Goal: Transaction & Acquisition: Download file/media

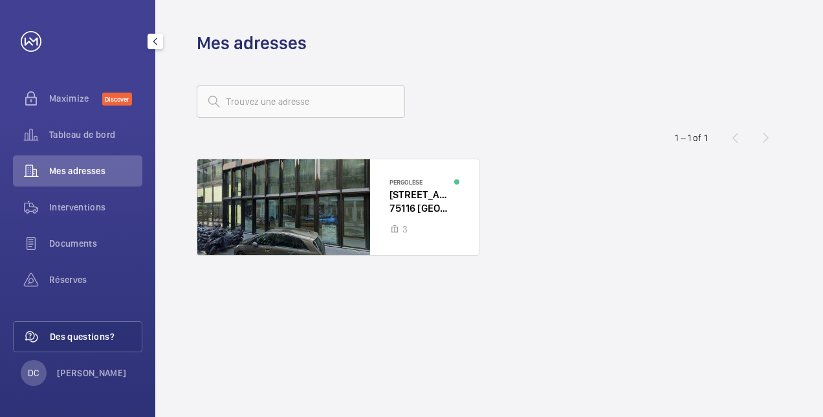
click at [78, 339] on span "Des questions?" at bounding box center [96, 336] width 92 height 13
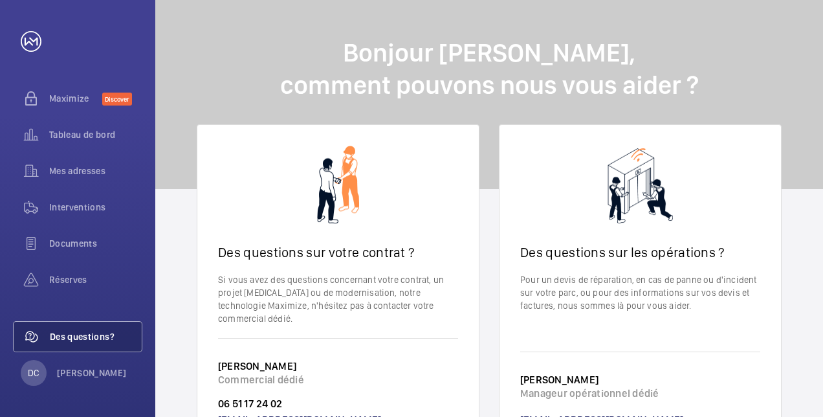
scroll to position [65, 0]
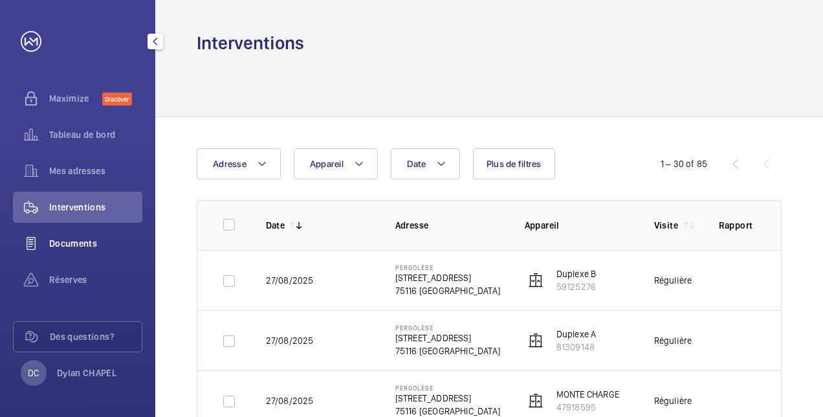
scroll to position [63, 0]
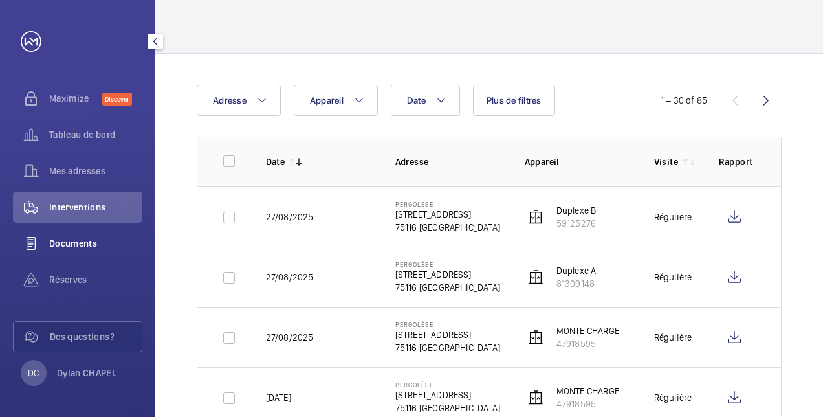
click at [92, 241] on span "Documents" at bounding box center [95, 243] width 93 height 13
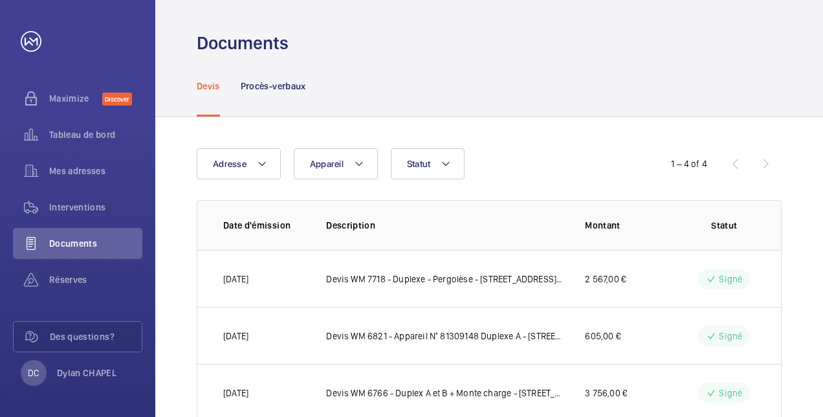
scroll to position [92, 0]
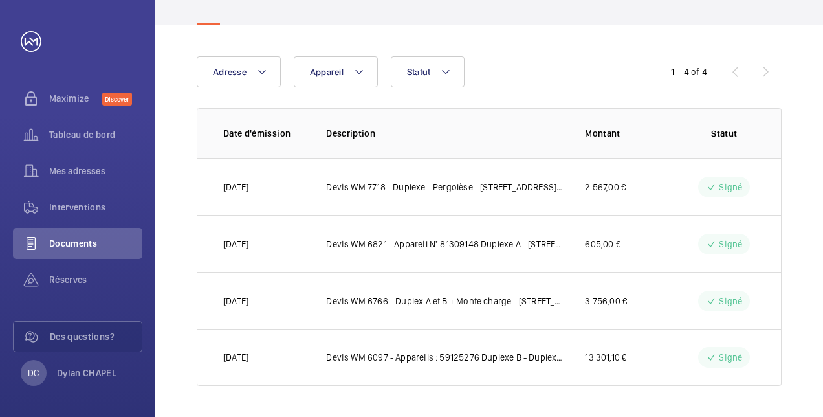
click at [378, 163] on td "Devis WM 7718 - Duplexe - Pergolèse - [STREET_ADDRESS] RBI" at bounding box center [434, 186] width 259 height 57
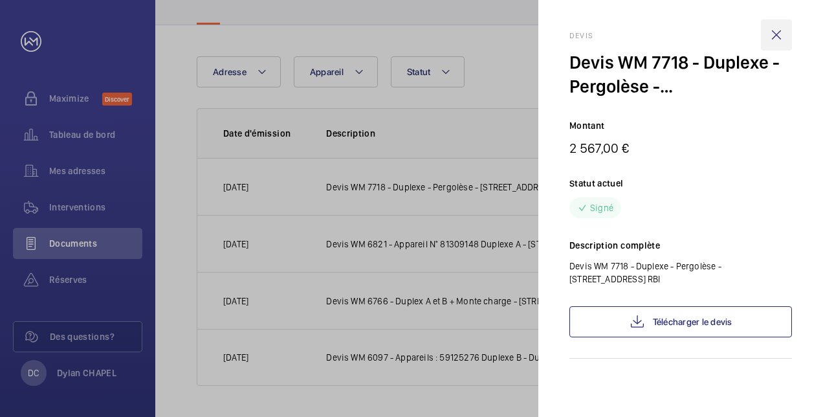
click at [784, 34] on wm-front-icon-button at bounding box center [776, 34] width 31 height 31
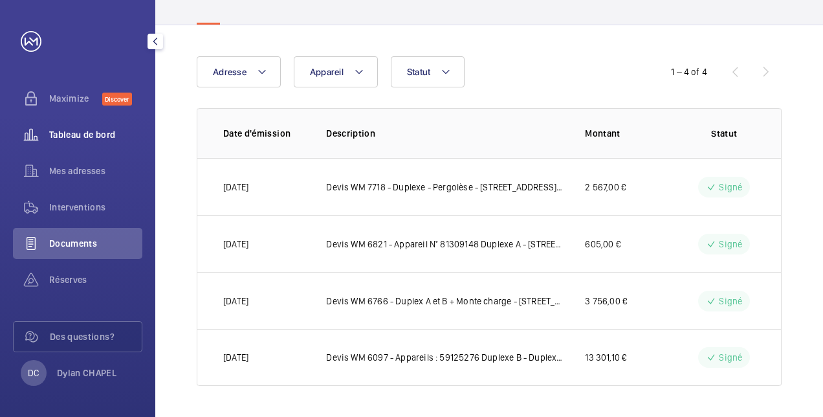
click at [87, 137] on span "Tableau de bord" at bounding box center [95, 134] width 93 height 13
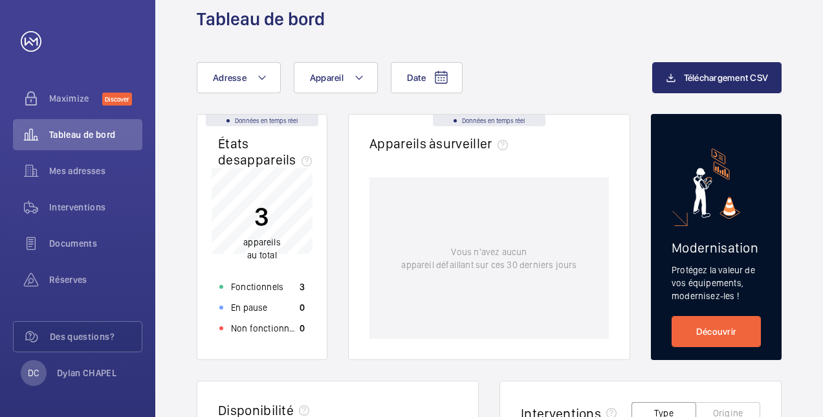
scroll to position [23, 0]
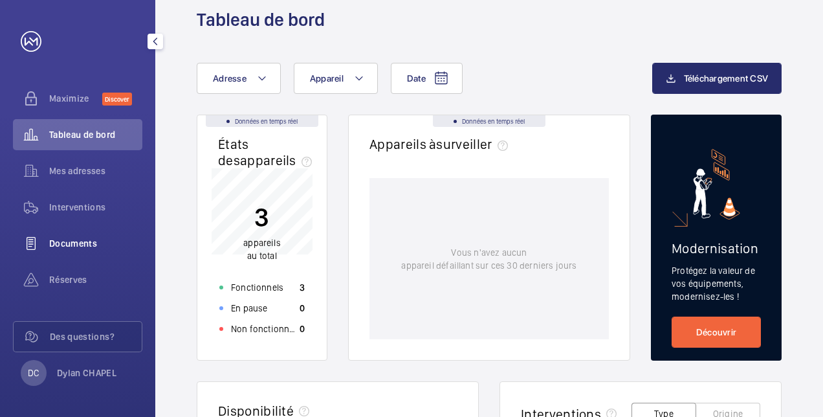
click at [75, 237] on span "Documents" at bounding box center [95, 243] width 93 height 13
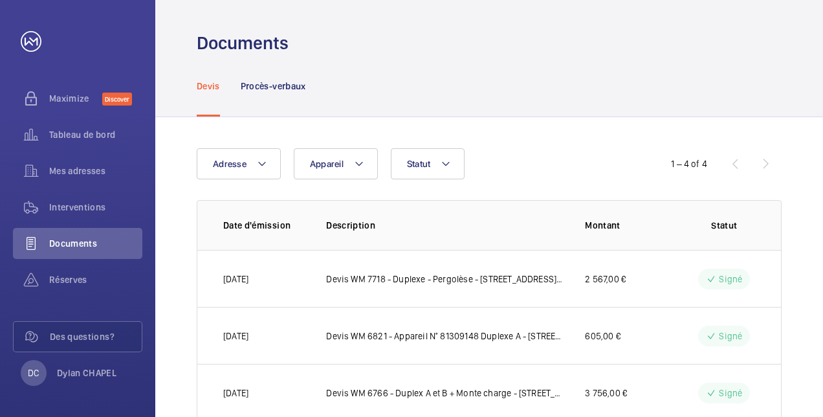
click at [282, 160] on div "Adresse Appareil Statut" at bounding box center [412, 163] width 430 height 31
click at [268, 160] on button "Adresse" at bounding box center [239, 163] width 84 height 31
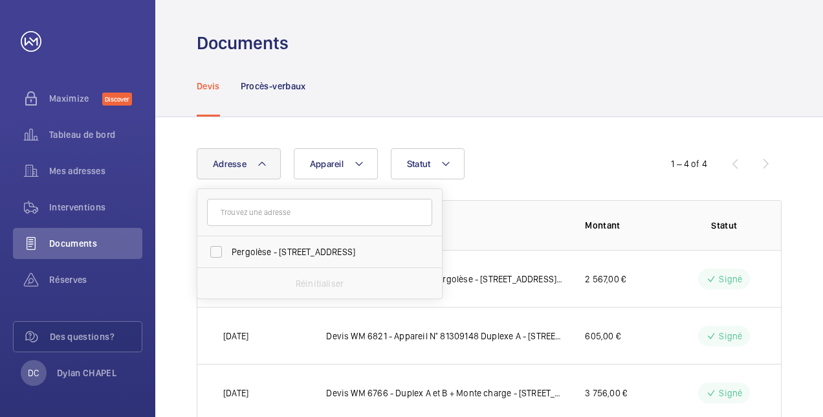
click at [268, 164] on button "Adresse" at bounding box center [239, 163] width 84 height 31
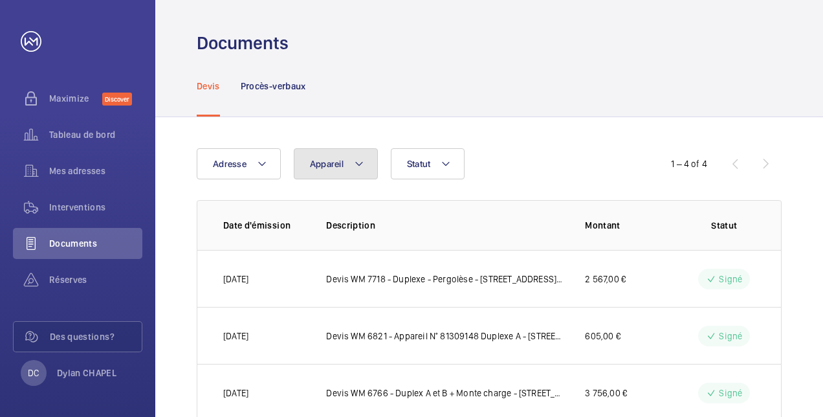
click at [326, 167] on span "Appareil" at bounding box center [327, 163] width 34 height 10
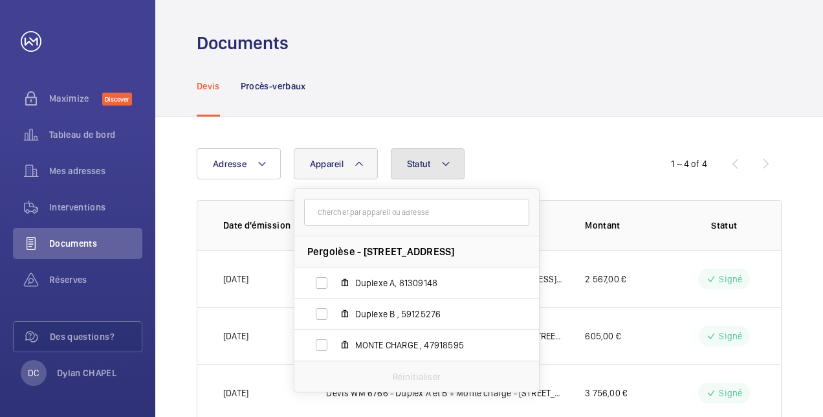
click at [428, 155] on button "Statut" at bounding box center [428, 163] width 74 height 31
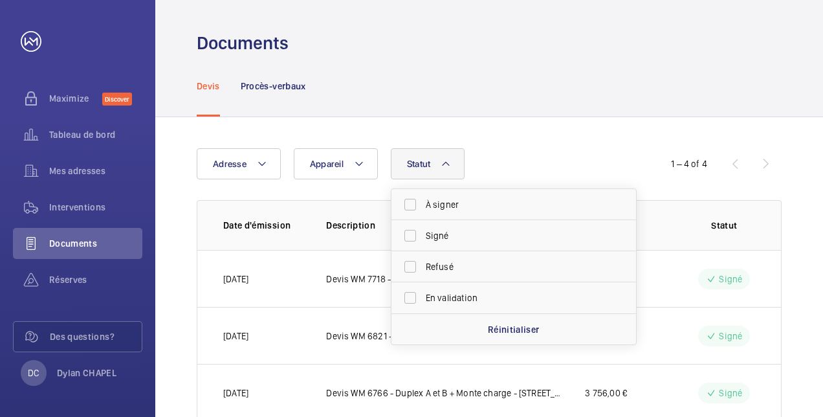
click at [536, 171] on div "Adresse Appareil Statut À signer Signé Refusé En validation Réinitialiser" at bounding box center [412, 163] width 430 height 31
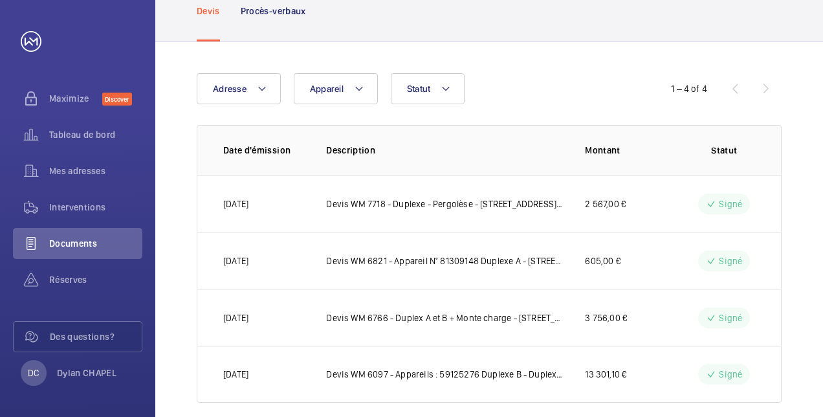
scroll to position [92, 0]
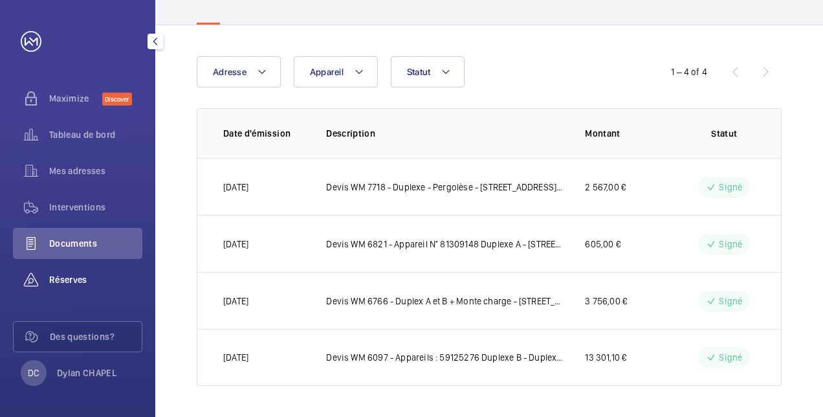
click at [63, 277] on span "Réserves" at bounding box center [95, 279] width 93 height 13
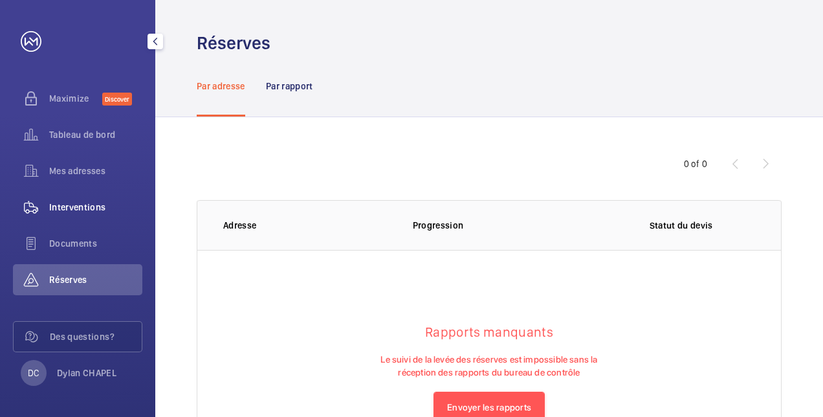
click at [87, 204] on span "Interventions" at bounding box center [95, 207] width 93 height 13
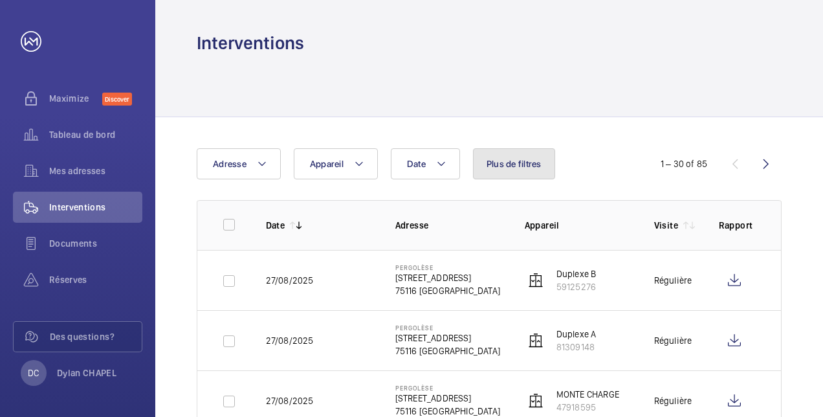
click at [487, 165] on span "Plus de filtres" at bounding box center [513, 163] width 55 height 10
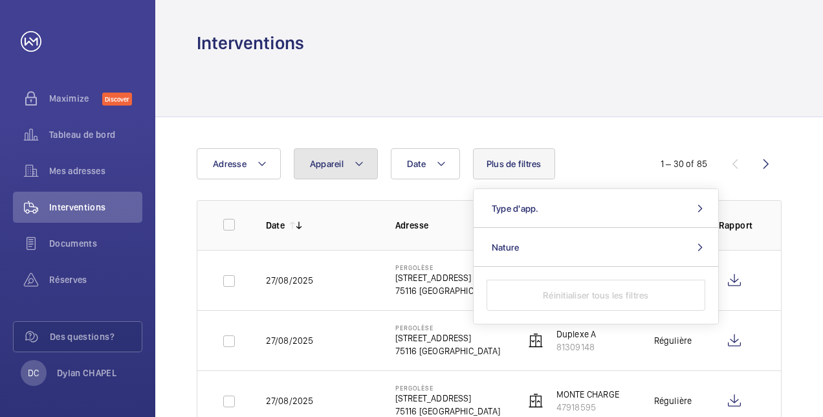
click at [347, 155] on button "Appareil" at bounding box center [336, 163] width 84 height 31
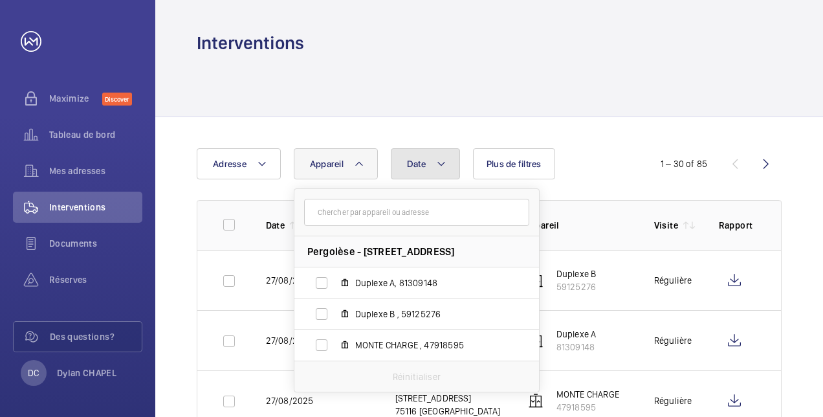
click at [424, 160] on span "Date" at bounding box center [416, 163] width 19 height 10
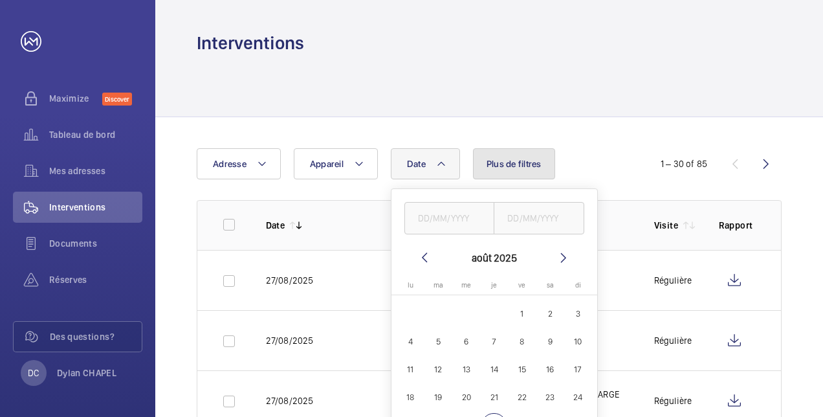
click at [523, 160] on span "Plus de filtres" at bounding box center [513, 163] width 55 height 10
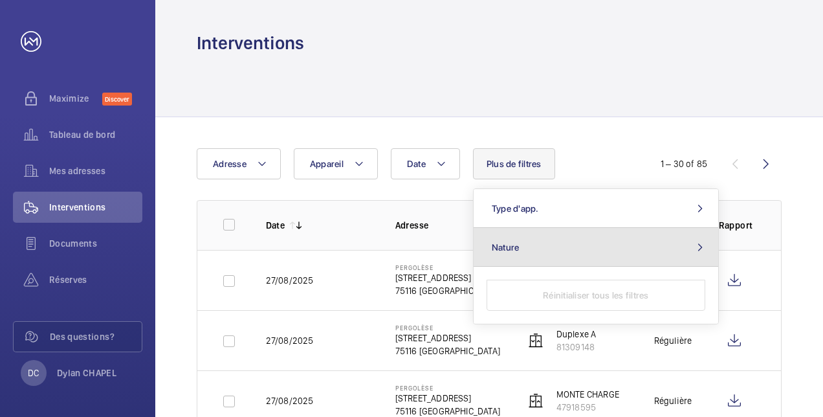
click at [607, 247] on button "Nature" at bounding box center [596, 247] width 245 height 39
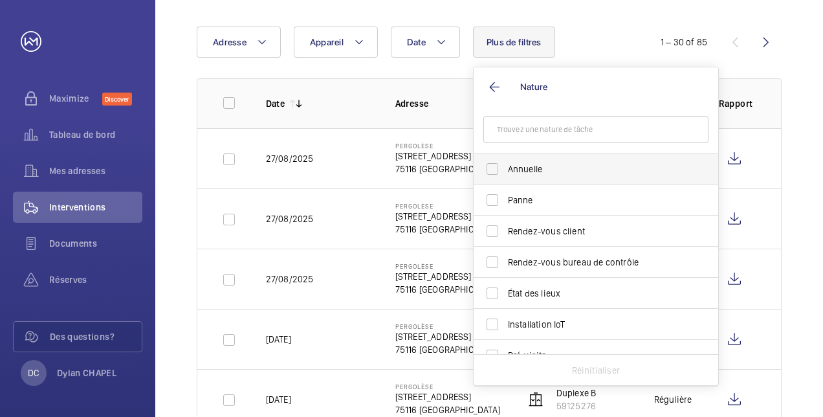
click at [547, 160] on label "Annuelle" at bounding box center [586, 168] width 225 height 31
click at [505, 160] on input "Annuelle" at bounding box center [492, 169] width 26 height 26
checkbox input "true"
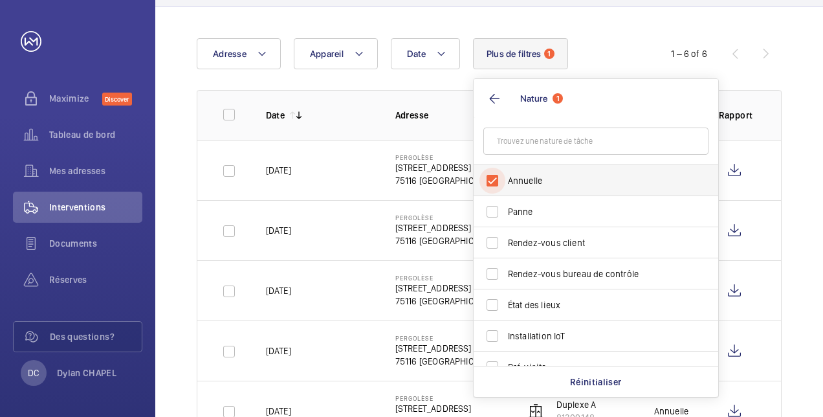
scroll to position [122, 0]
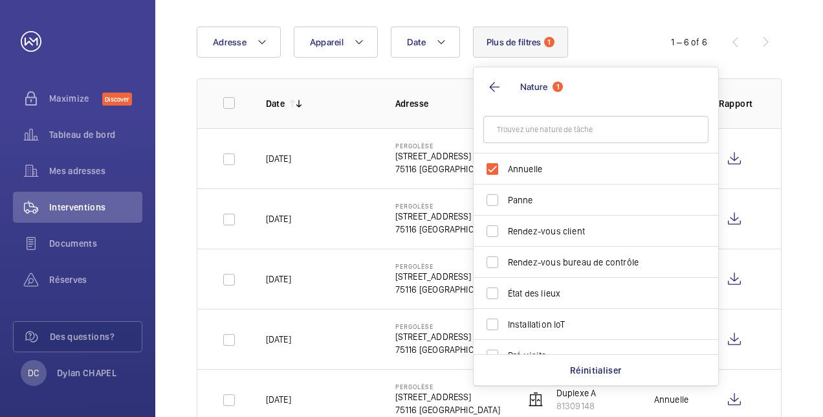
click at [615, 30] on div "Date Adresse Appareil Plus de filtres 1 Nature 1 Annuelle Panne Rendez-vous cli…" at bounding box center [412, 42] width 430 height 31
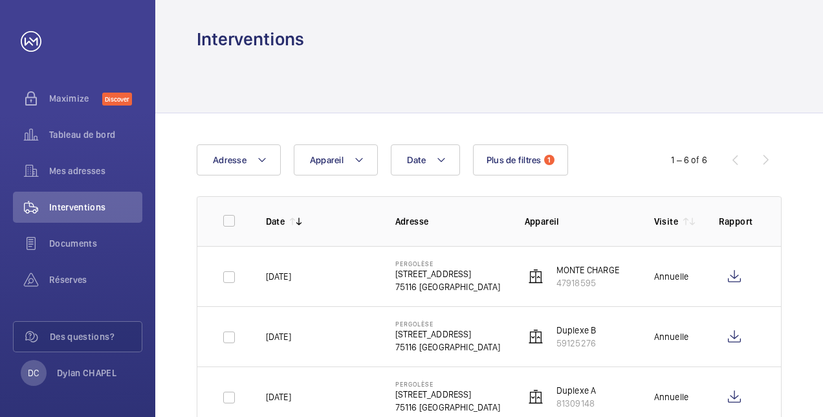
scroll to position [0, 0]
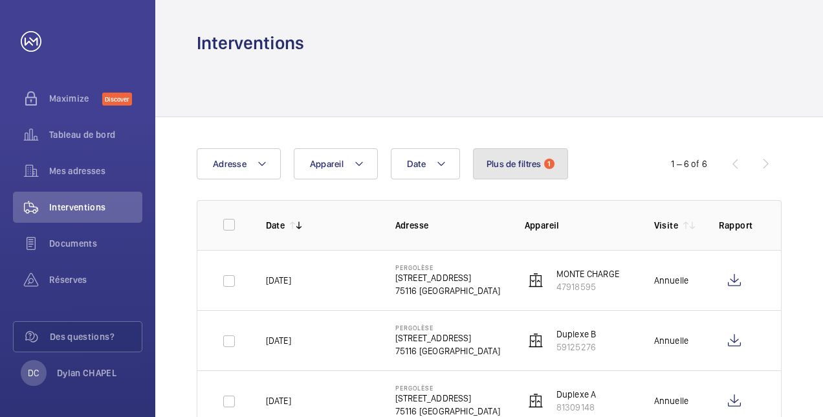
click at [524, 164] on span "Plus de filtres" at bounding box center [513, 163] width 55 height 10
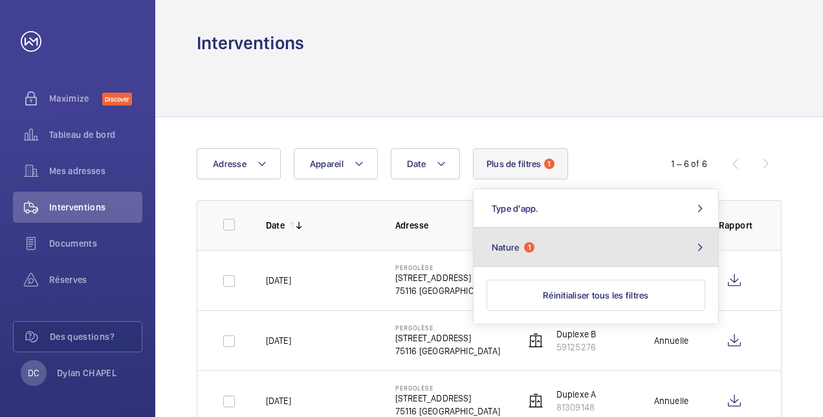
click at [528, 243] on span "1" at bounding box center [529, 247] width 10 height 10
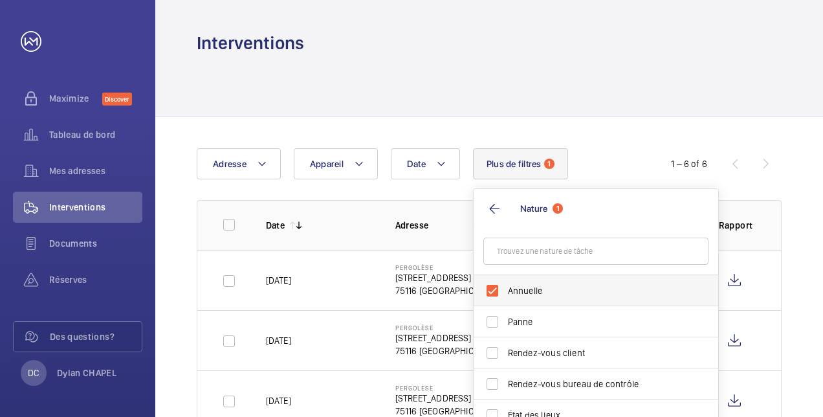
click at [491, 290] on label "Annuelle" at bounding box center [586, 290] width 225 height 31
click at [491, 290] on input "Annuelle" at bounding box center [492, 291] width 26 height 26
checkbox input "false"
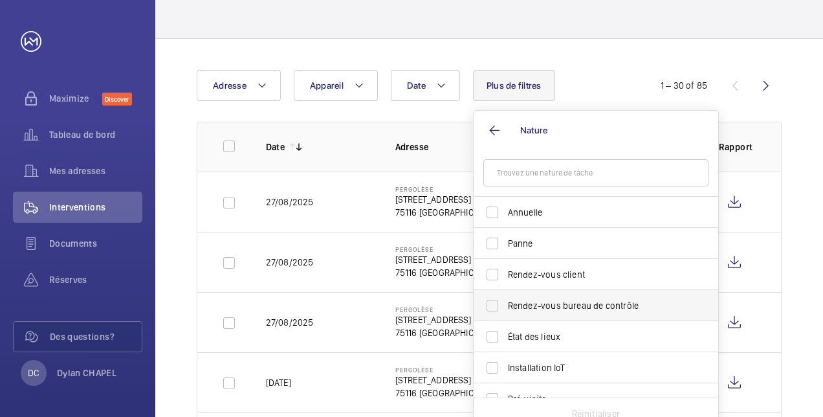
click at [567, 300] on span "Rendez-vous bureau de contrôle" at bounding box center [597, 305] width 178 height 13
click at [505, 300] on input "Rendez-vous bureau de contrôle" at bounding box center [492, 305] width 26 height 26
checkbox input "true"
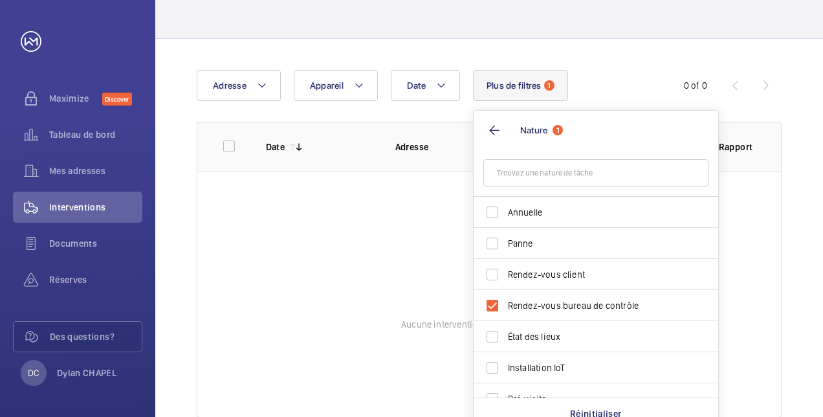
click at [615, 83] on div "Date Adresse Appareil Plus de filtres 1 Nature 1 Annuelle Panne Rendez-vous cli…" at bounding box center [412, 85] width 430 height 31
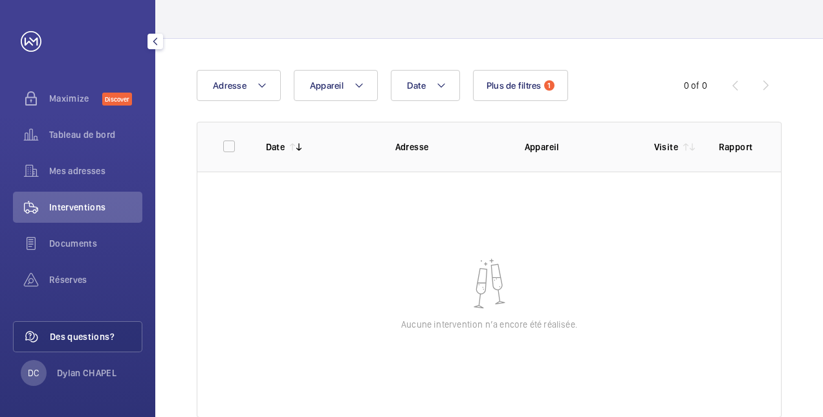
click at [87, 331] on span "Des questions?" at bounding box center [96, 336] width 92 height 13
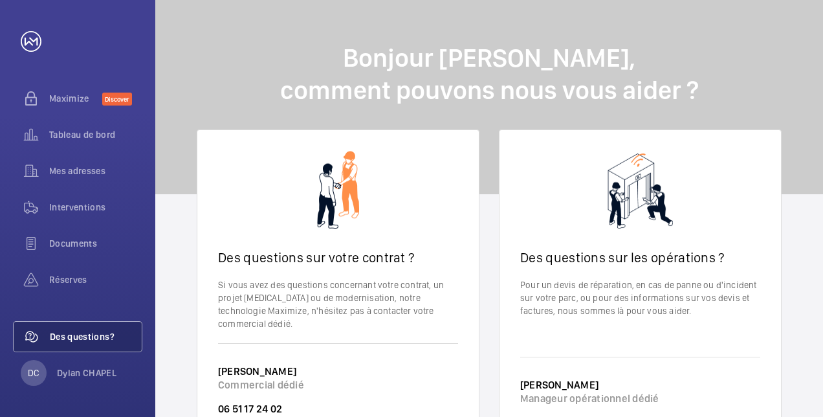
scroll to position [65, 0]
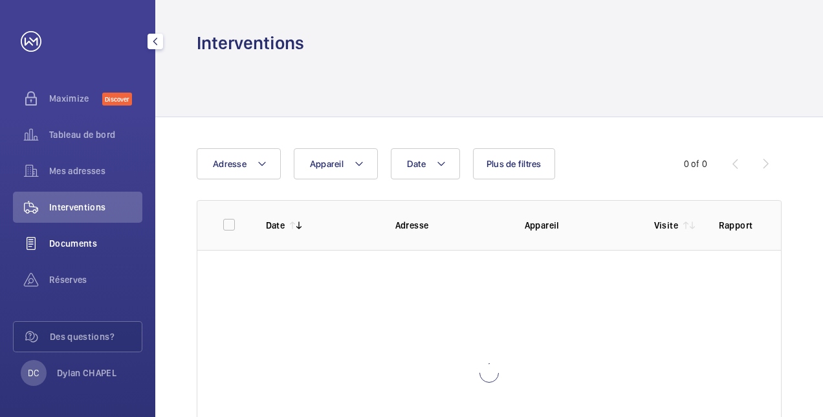
click at [87, 235] on div "Documents" at bounding box center [77, 243] width 129 height 31
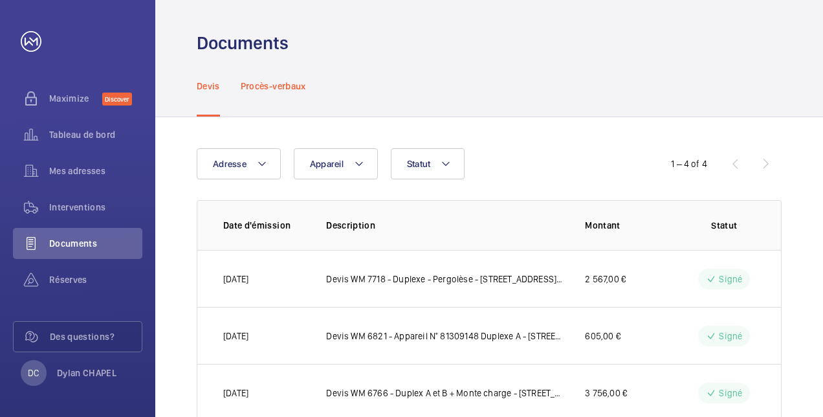
click at [282, 88] on p "Procès-verbaux" at bounding box center [273, 86] width 65 height 13
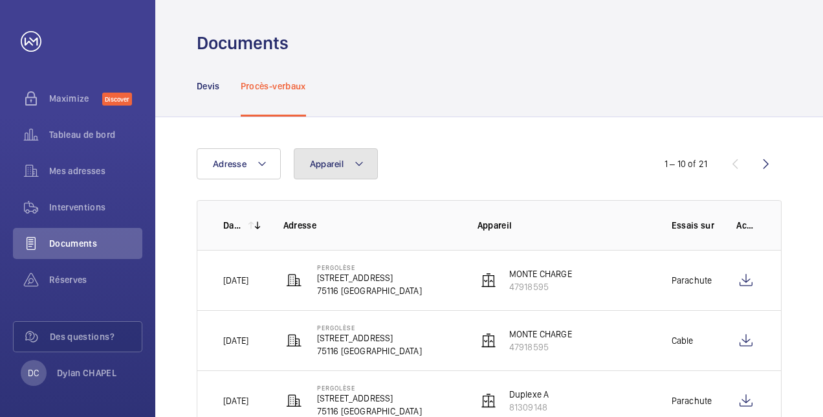
click at [362, 157] on mat-icon at bounding box center [359, 164] width 10 height 16
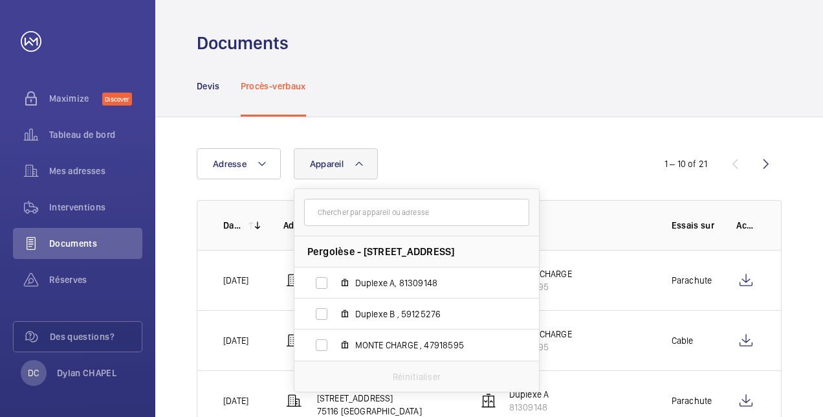
click at [527, 164] on div "Adresse Appareil Pergolèse - [STREET_ADDRESS][GEOGRAPHIC_DATA] A, 81309148 Dupl…" at bounding box center [412, 163] width 430 height 31
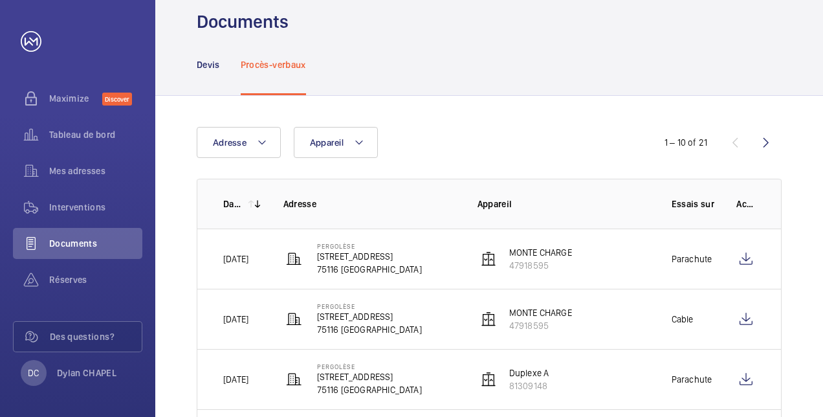
scroll to position [22, 0]
click at [247, 138] on button "Adresse" at bounding box center [239, 141] width 84 height 31
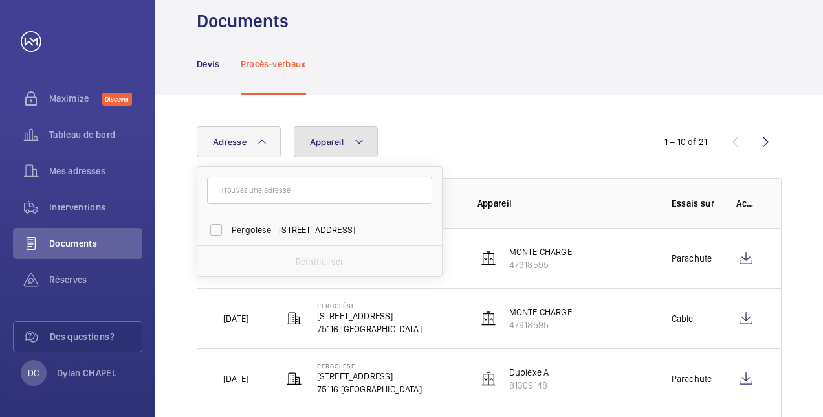
click at [366, 140] on button "Appareil" at bounding box center [336, 141] width 84 height 31
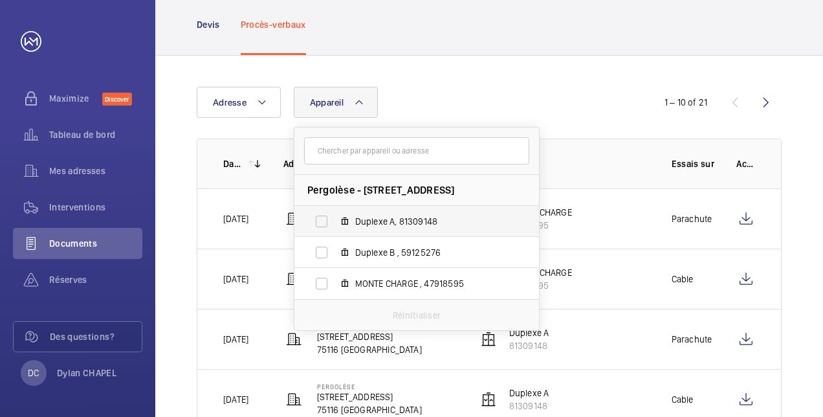
scroll to position [62, 0]
click at [637, 110] on div "Adresse Appareil Pergolèse - [STREET_ADDRESS][GEOGRAPHIC_DATA] A, 81309148 Dupl…" at bounding box center [489, 101] width 585 height 31
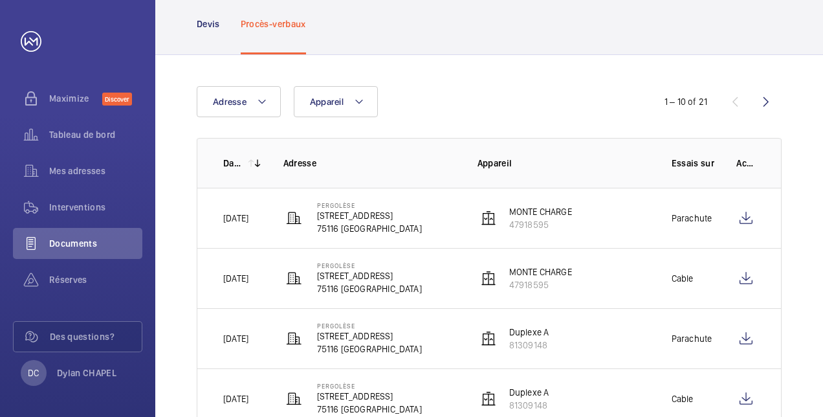
click at [257, 165] on mat-icon at bounding box center [257, 163] width 10 height 10
click at [250, 160] on mat-icon at bounding box center [251, 163] width 10 height 10
drag, startPoint x: 258, startPoint y: 217, endPoint x: 309, endPoint y: 215, distance: 51.1
click at [0, 0] on tr "[DATE] Pergolèse [STREET_ADDRESS][GEOGRAPHIC_DATA] 47918595 Parachute" at bounding box center [0, 0] width 0 height 0
drag, startPoint x: 309, startPoint y: 215, endPoint x: 315, endPoint y: 159, distance: 55.9
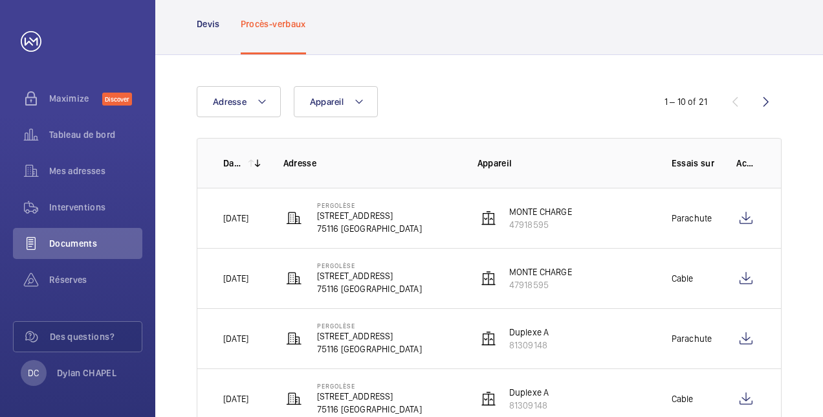
click at [0, 0] on tr "Date de création Adresse Appareil Essais sur Actions" at bounding box center [0, 0] width 0 height 0
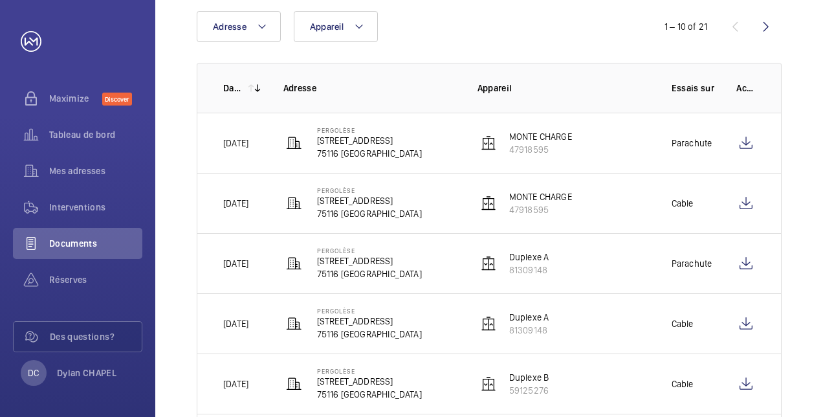
scroll to position [121, 0]
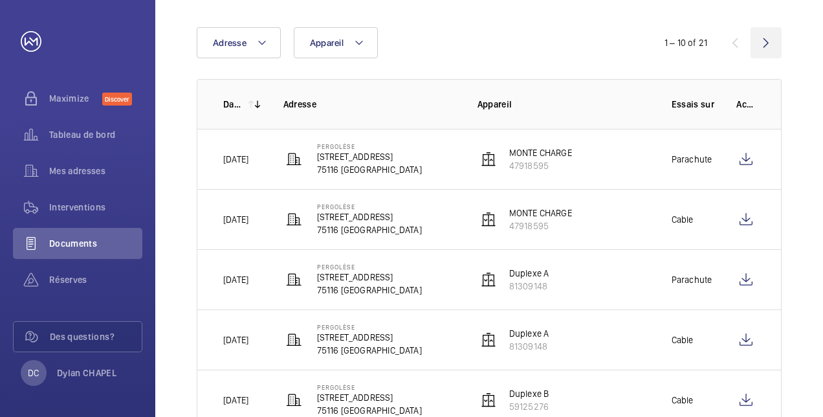
click at [767, 49] on wm-front-icon-button at bounding box center [765, 42] width 31 height 31
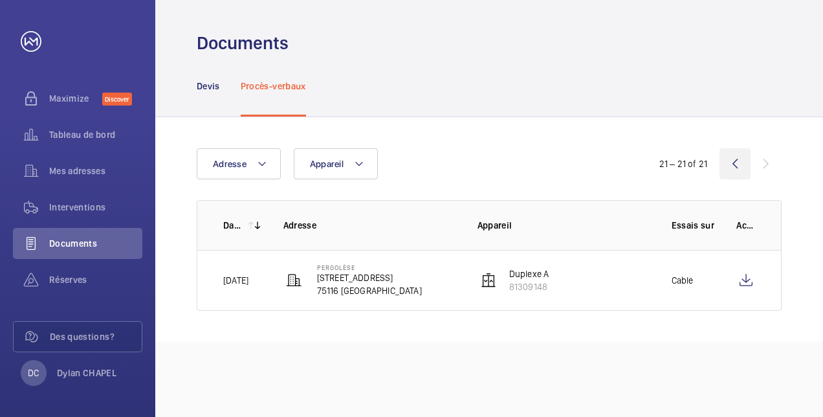
click at [725, 165] on wm-front-icon-button at bounding box center [734, 163] width 31 height 31
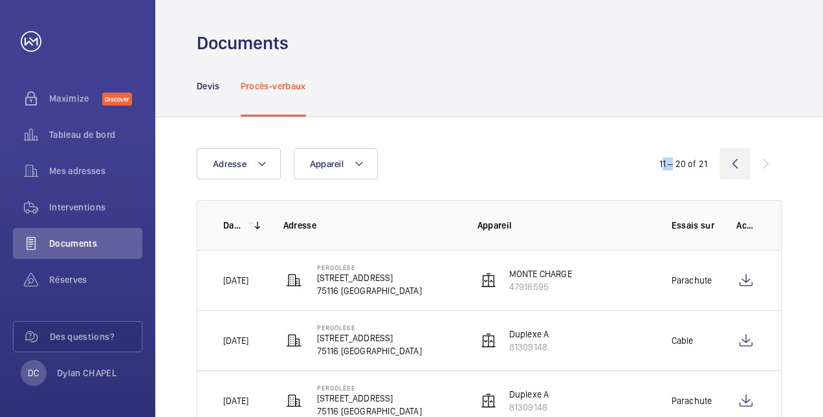
click at [725, 165] on wm-front-icon-button at bounding box center [734, 163] width 31 height 31
click at [226, 223] on p "Date de création" at bounding box center [233, 225] width 20 height 13
click at [248, 280] on p "[DATE]" at bounding box center [235, 280] width 25 height 13
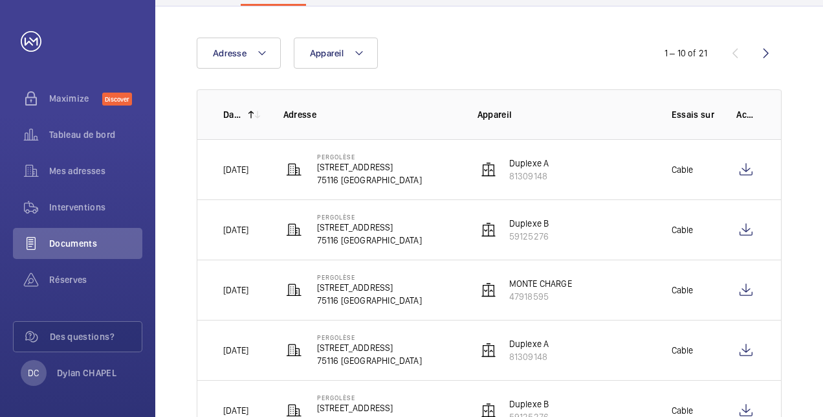
scroll to position [148, 0]
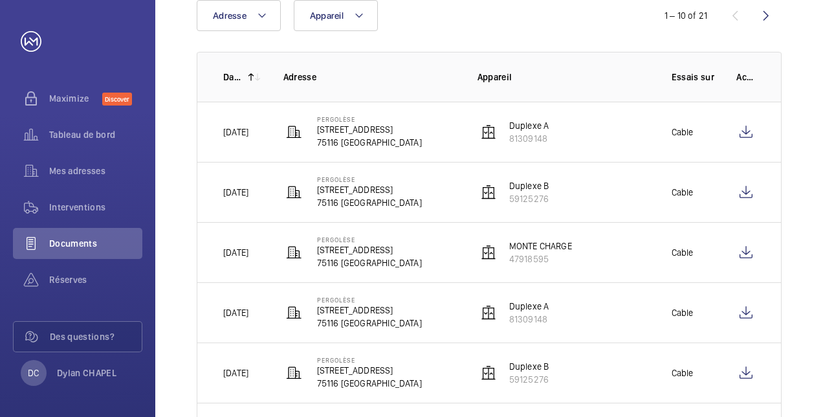
click at [257, 78] on mat-icon at bounding box center [257, 77] width 10 height 10
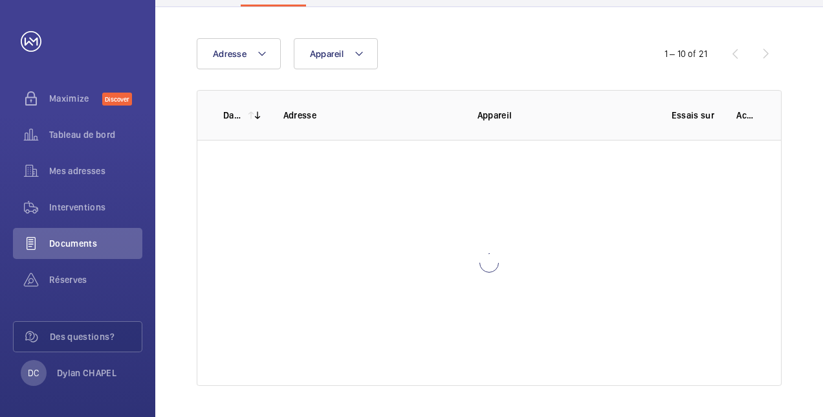
scroll to position [148, 0]
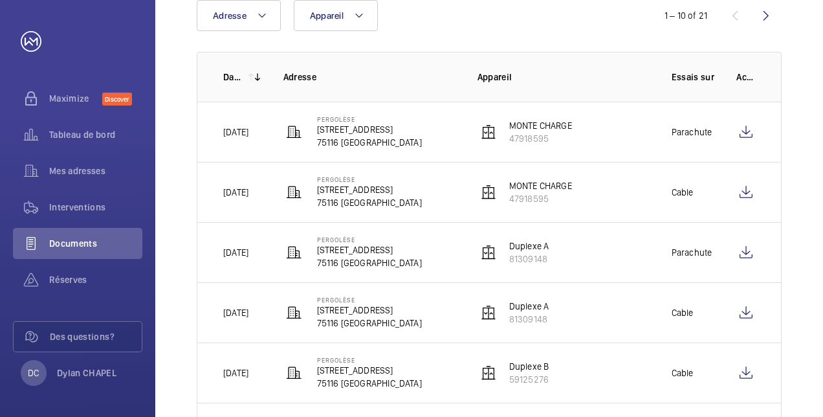
click at [225, 76] on p "Date de création" at bounding box center [233, 77] width 20 height 13
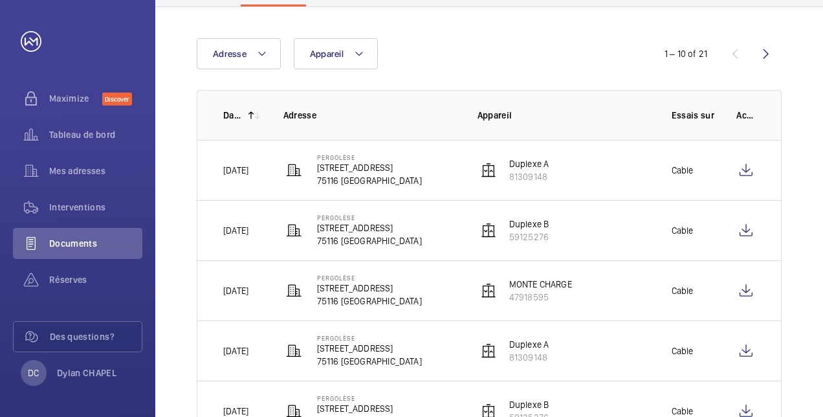
scroll to position [148, 0]
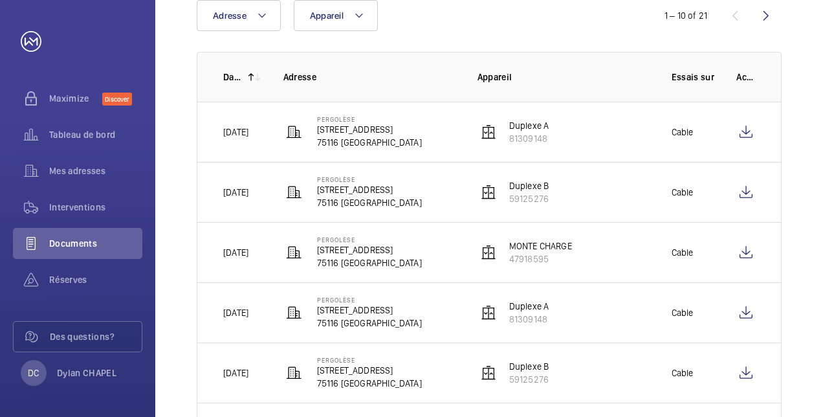
click at [747, 80] on p "Actions" at bounding box center [745, 77] width 19 height 13
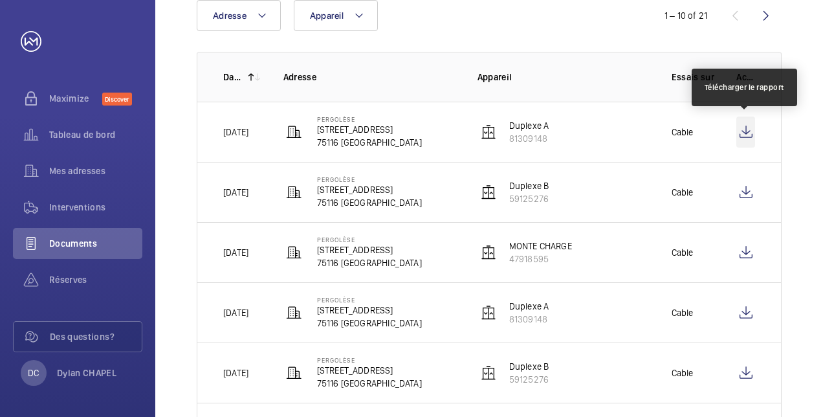
click at [746, 133] on wm-front-icon-button at bounding box center [745, 131] width 19 height 31
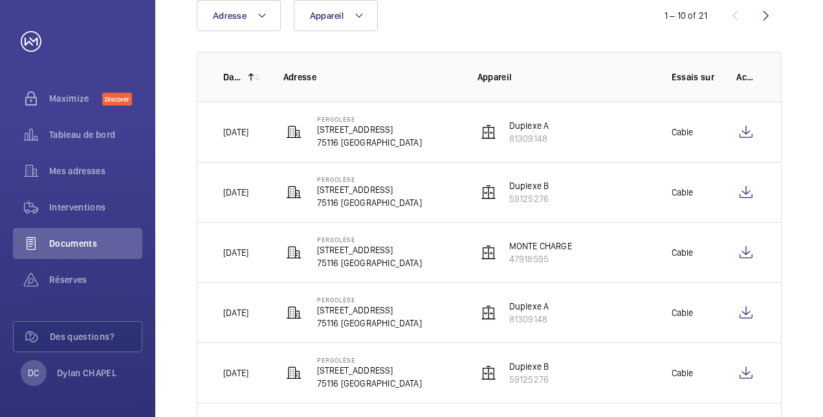
click at [252, 72] on mat-icon at bounding box center [257, 77] width 10 height 10
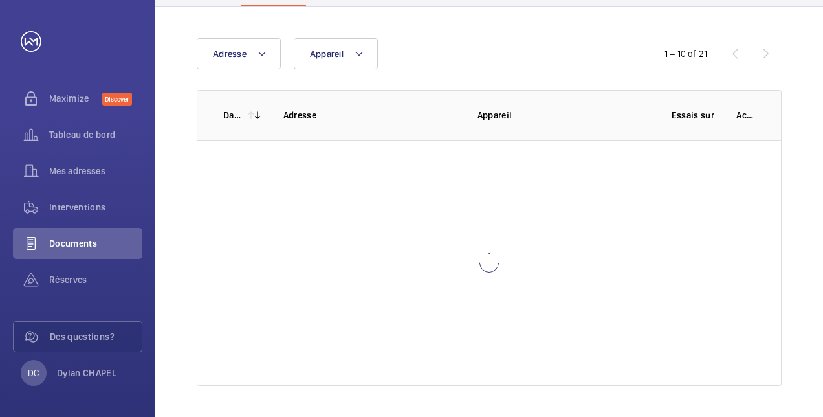
scroll to position [148, 0]
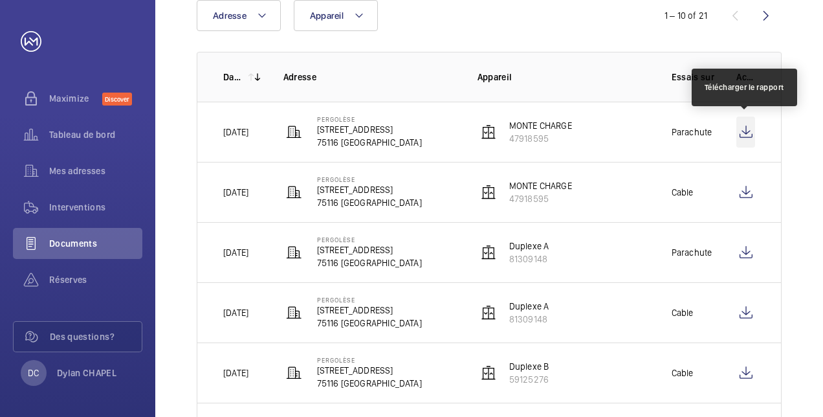
click at [743, 133] on wm-front-icon-button at bounding box center [745, 131] width 19 height 31
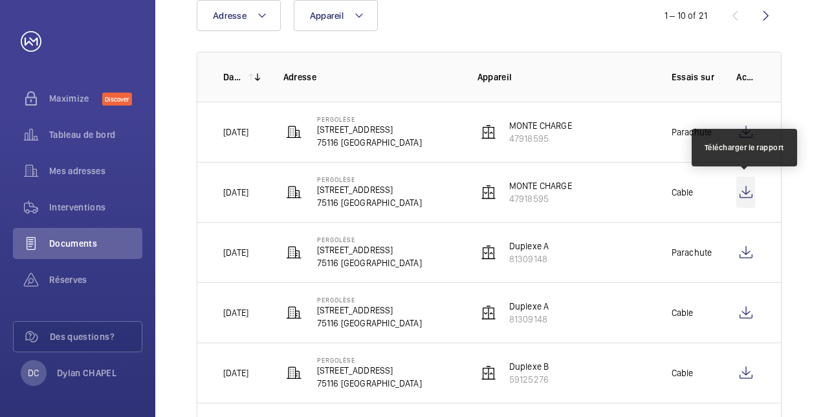
click at [743, 191] on wm-front-icon-button at bounding box center [745, 192] width 19 height 31
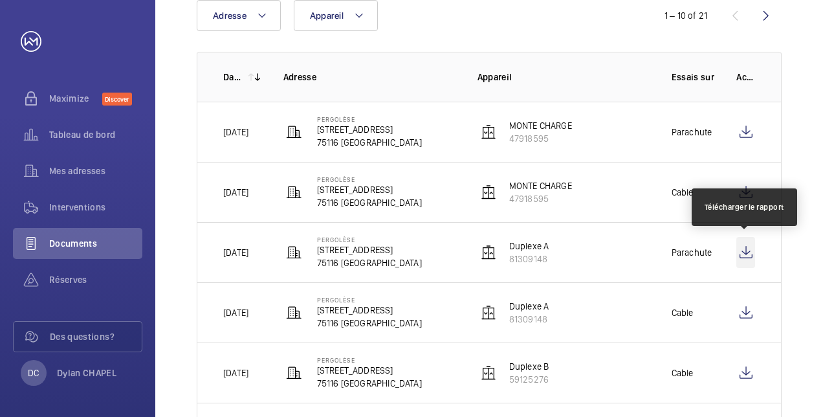
click at [747, 250] on wm-front-icon-button at bounding box center [745, 252] width 19 height 31
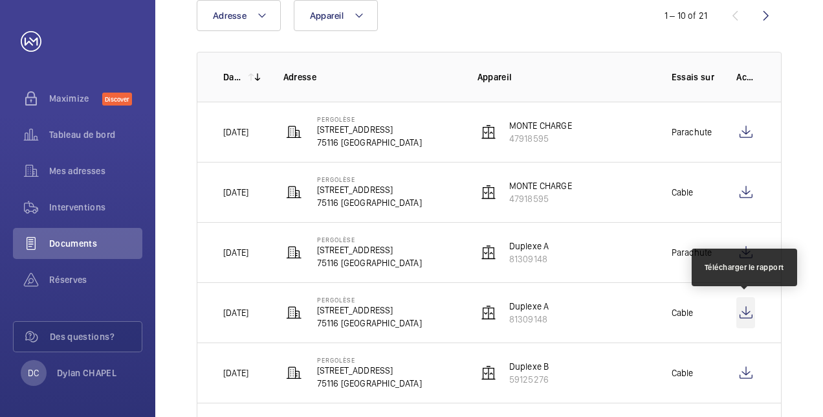
click at [747, 313] on wm-front-icon-button at bounding box center [745, 312] width 19 height 31
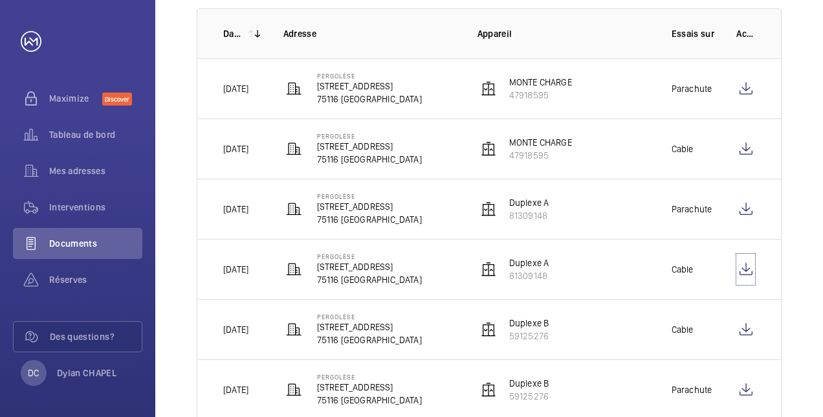
scroll to position [202, 0]
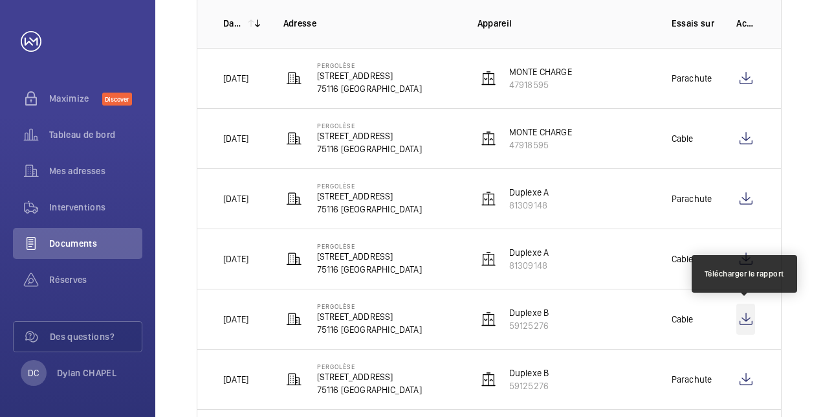
click at [745, 314] on wm-front-icon-button at bounding box center [745, 318] width 19 height 31
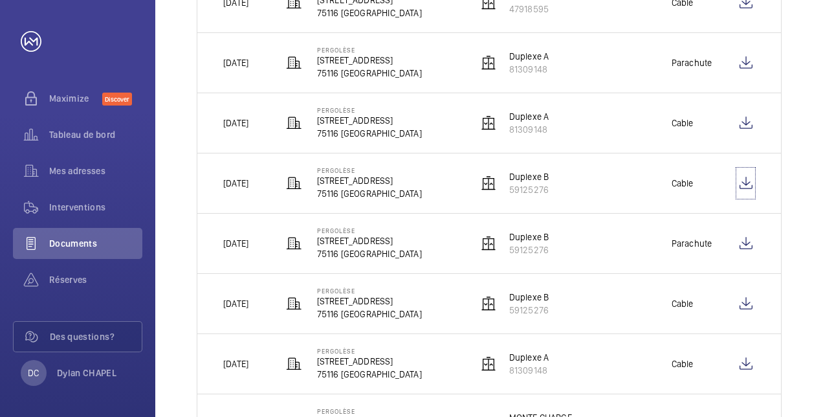
scroll to position [338, 0]
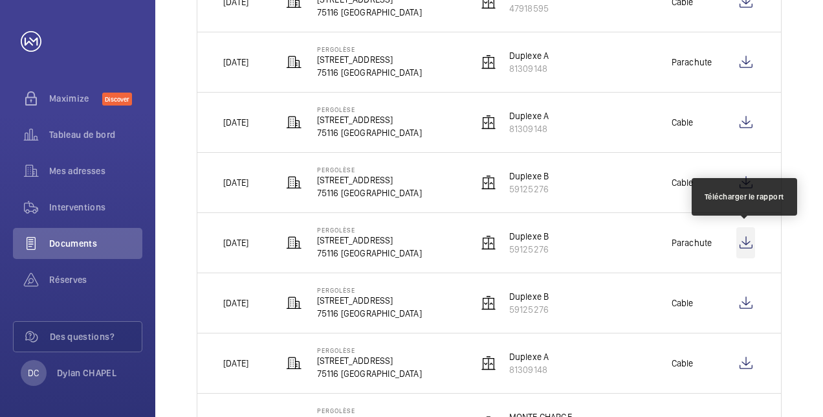
click at [736, 238] on wm-front-icon-button at bounding box center [745, 242] width 19 height 31
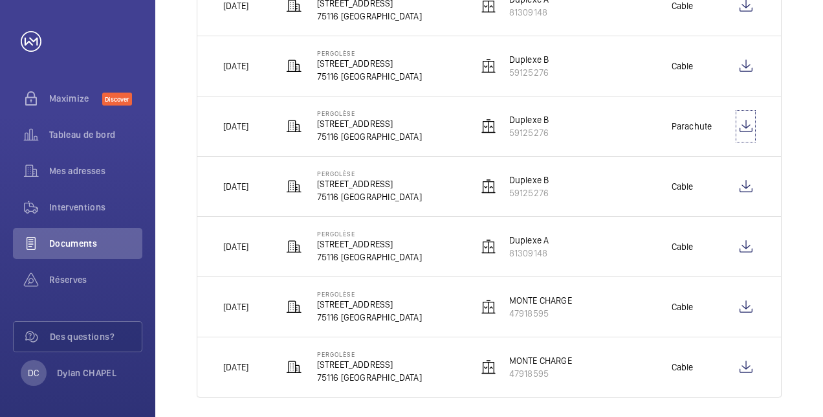
scroll to position [464, 0]
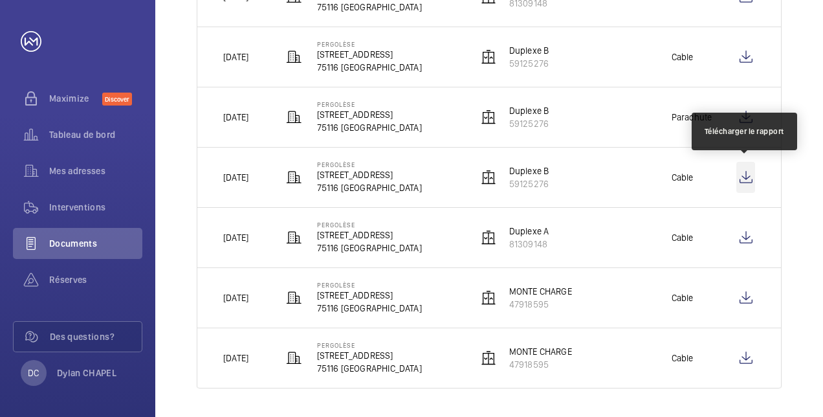
click at [743, 176] on wm-front-icon-button at bounding box center [745, 177] width 19 height 31
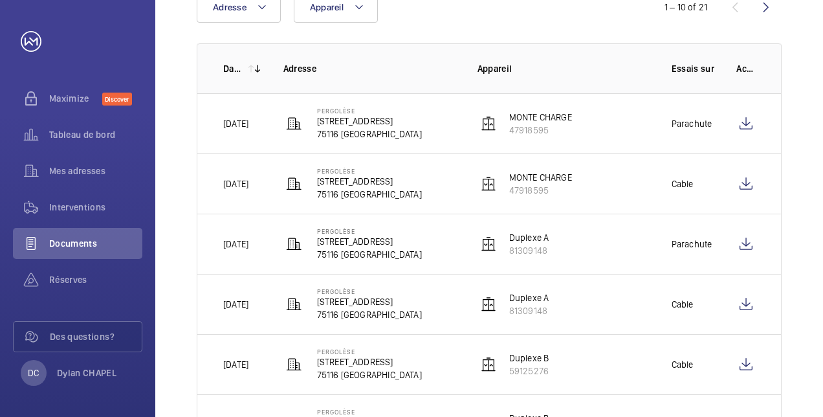
scroll to position [156, 0]
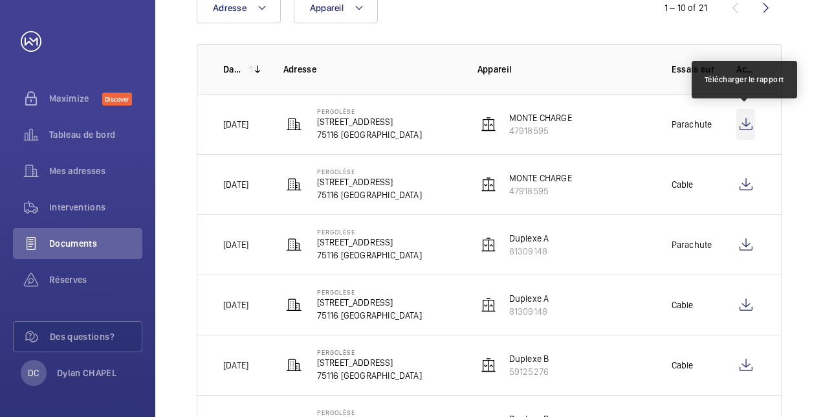
click at [741, 127] on wm-front-icon-button at bounding box center [745, 124] width 19 height 31
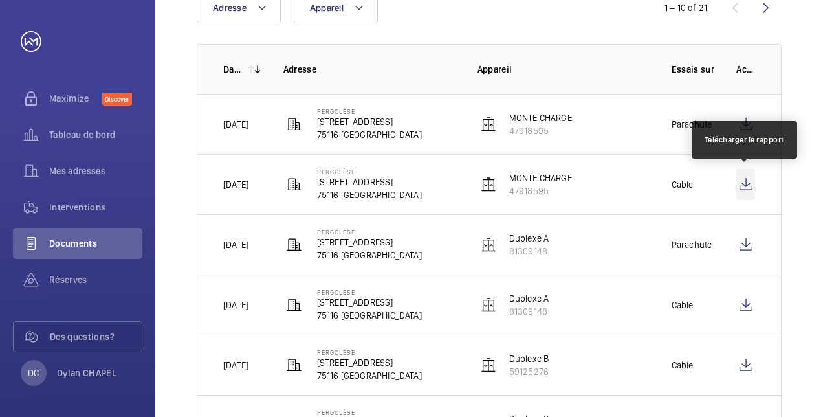
click at [740, 179] on wm-front-icon-button at bounding box center [745, 184] width 19 height 31
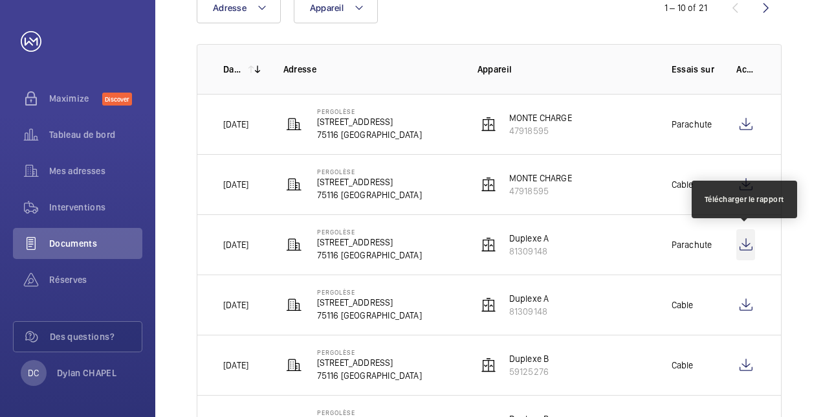
click at [746, 244] on wm-front-icon-button at bounding box center [745, 244] width 19 height 31
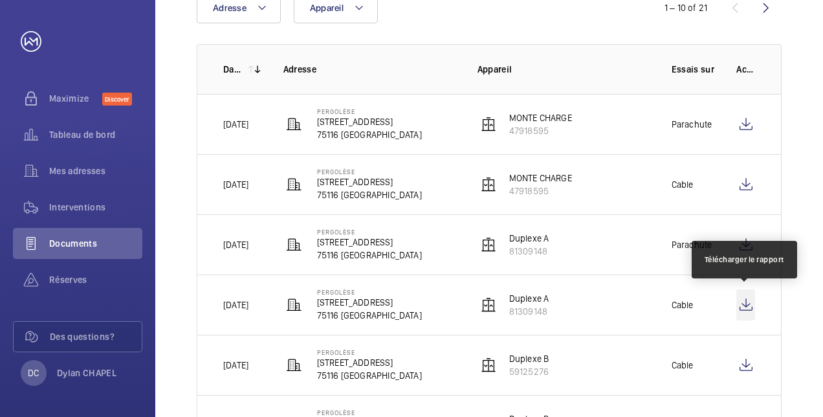
click at [741, 296] on wm-front-icon-button at bounding box center [745, 304] width 19 height 31
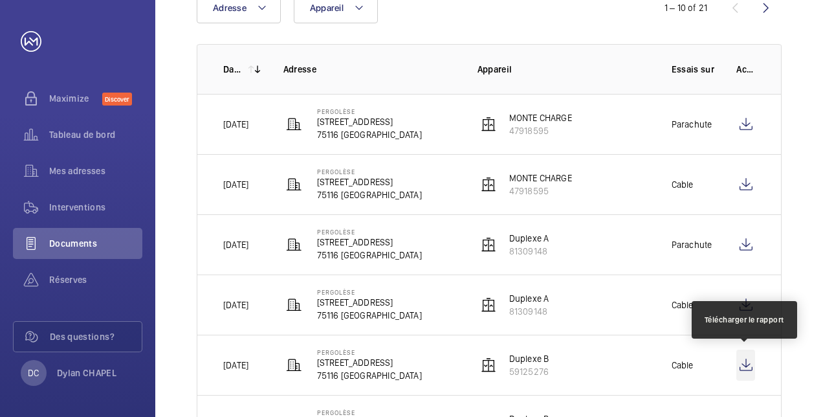
click at [749, 354] on wm-front-icon-button at bounding box center [745, 364] width 19 height 31
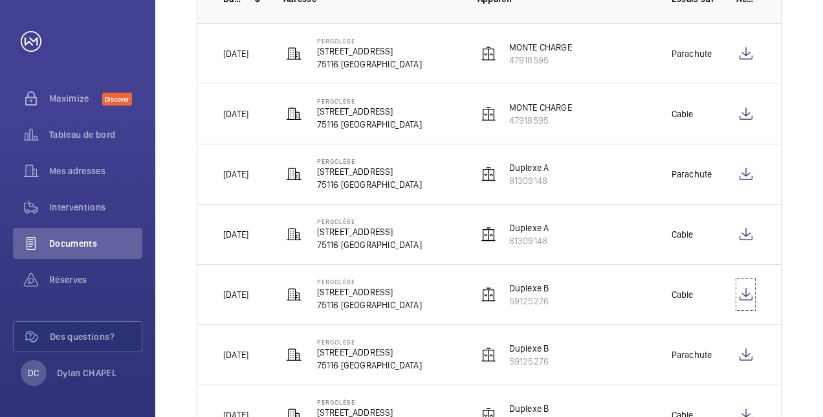
scroll to position [227, 0]
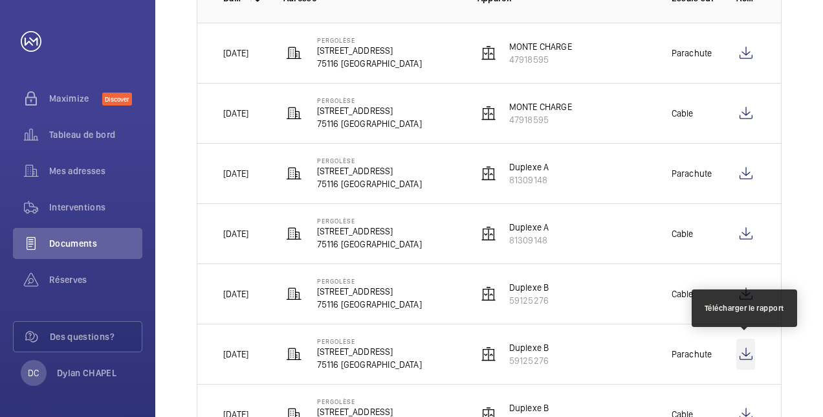
click at [736, 344] on wm-front-icon-button at bounding box center [745, 353] width 19 height 31
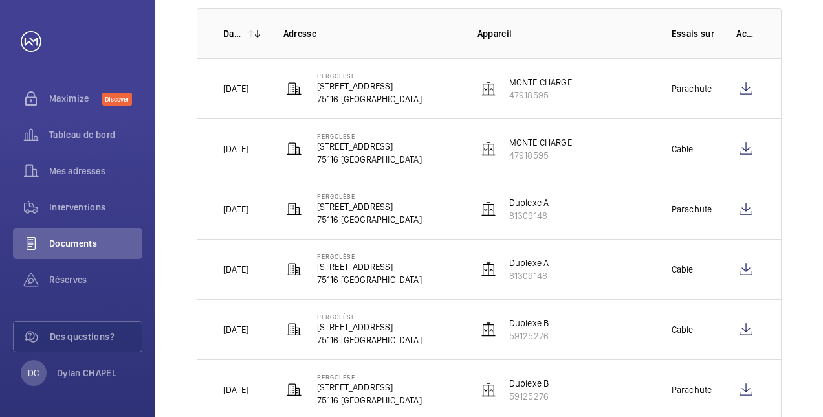
scroll to position [193, 0]
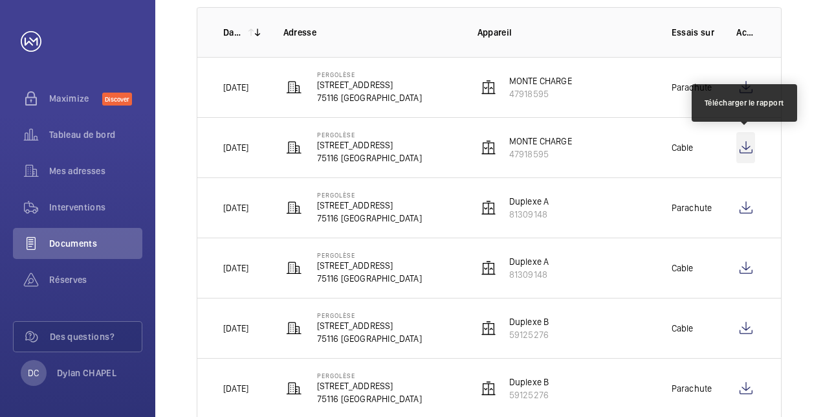
click at [749, 149] on wm-front-icon-button at bounding box center [745, 147] width 19 height 31
